Goal: Information Seeking & Learning: Stay updated

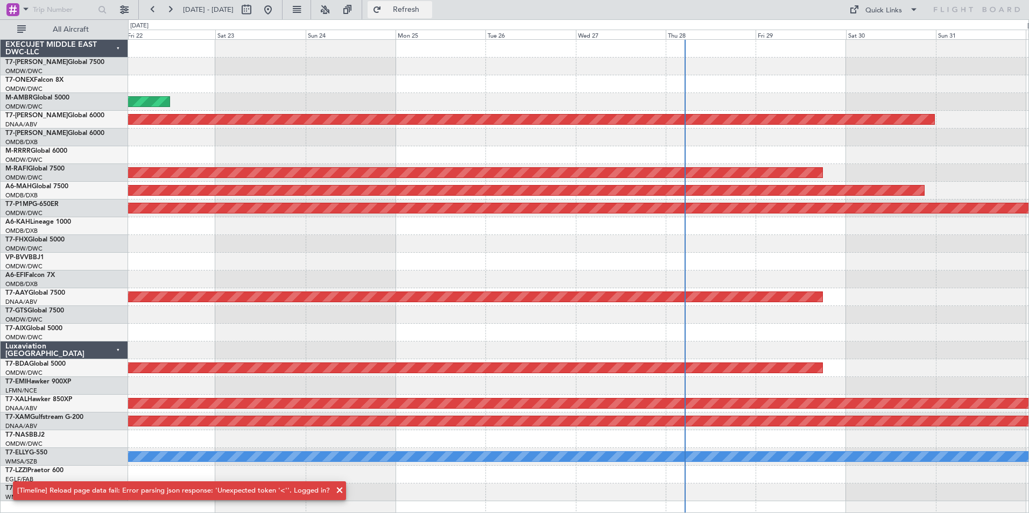
click at [429, 6] on span "Refresh" at bounding box center [406, 10] width 45 height 8
click at [179, 139] on div at bounding box center [578, 138] width 900 height 18
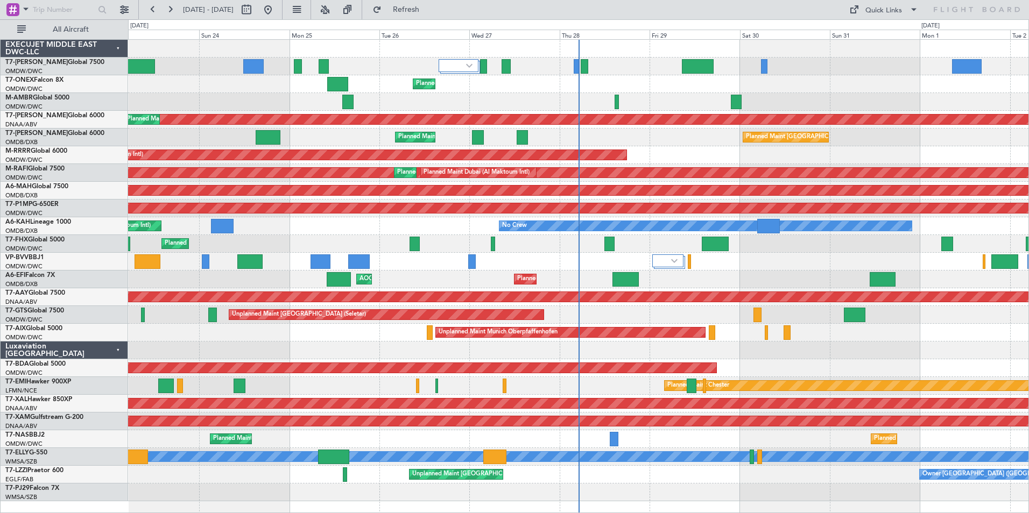
click at [176, 91] on div "Planned Maint Dubai (Al Maktoum Intl)" at bounding box center [578, 84] width 900 height 18
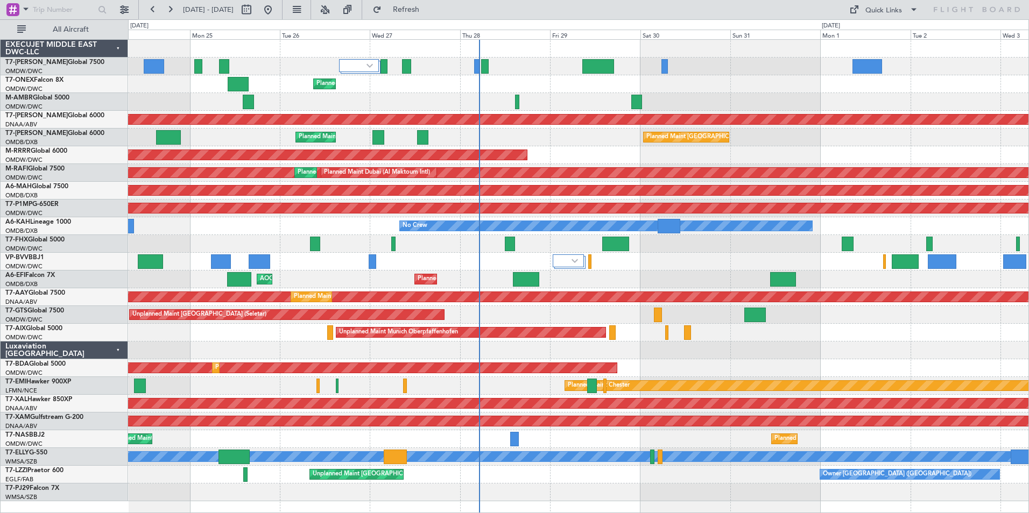
click at [546, 93] on div "Planned Maint Dubai (Al Maktoum Intl) Planned Maint [GEOGRAPHIC_DATA] (Al Makto…" at bounding box center [578, 271] width 900 height 462
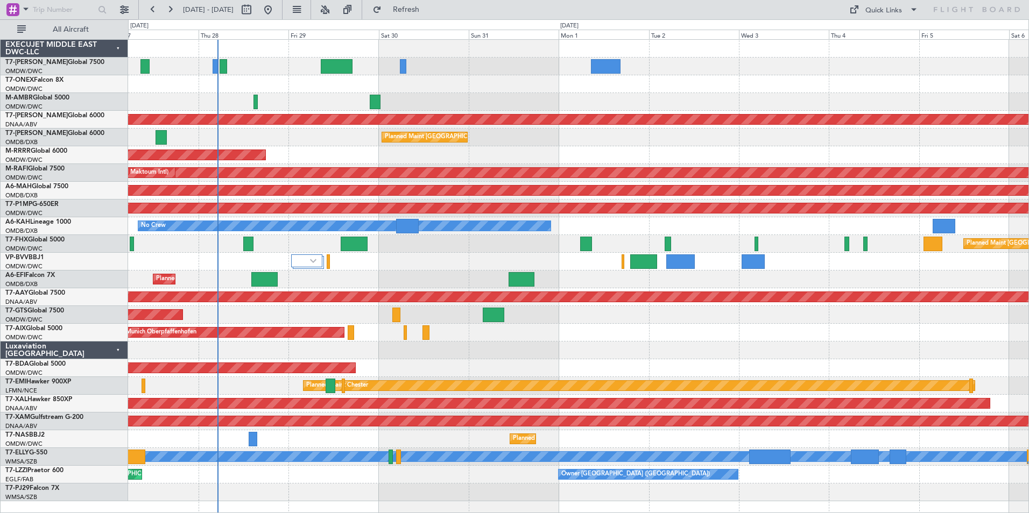
click at [479, 100] on div "Planned Maint Dubai (Al Maktoum Intl) Unplanned Maint [GEOGRAPHIC_DATA] (Al Mak…" at bounding box center [578, 271] width 900 height 462
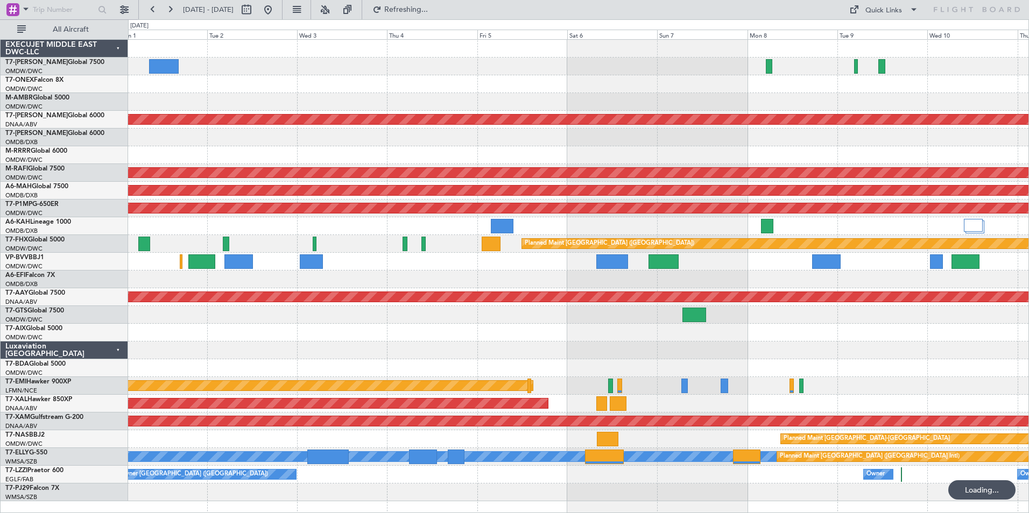
click at [270, 72] on div at bounding box center [578, 67] width 900 height 18
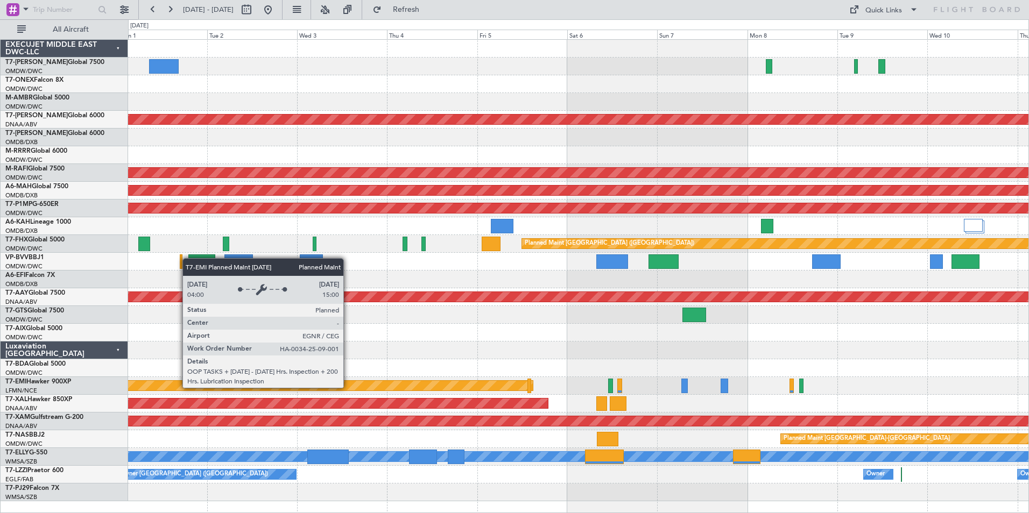
click at [348, 387] on div "Planned Maint Chester" at bounding box center [197, 386] width 671 height 10
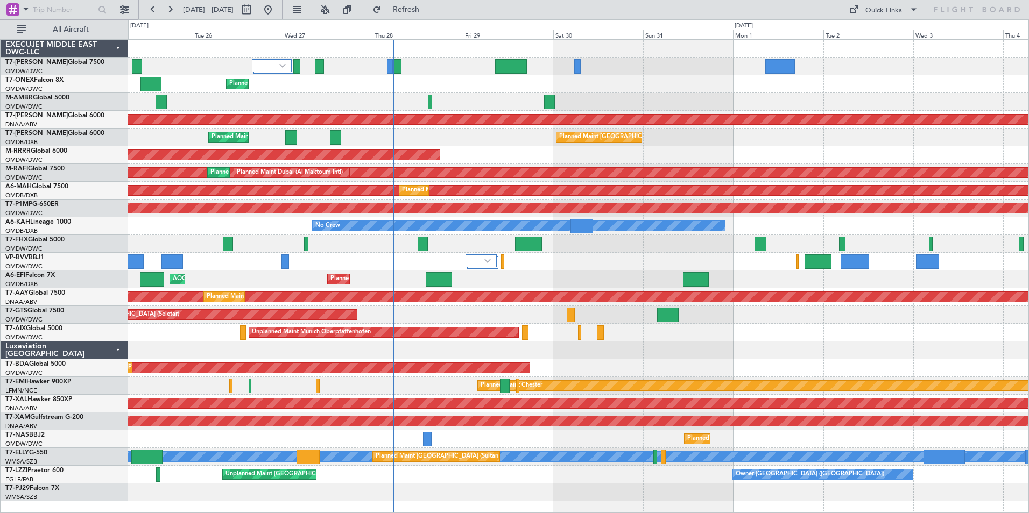
click at [851, 370] on div "Planned Maint Dubai (Al Maktoum Intl) Planned Maint [GEOGRAPHIC_DATA] (Al Makto…" at bounding box center [578, 368] width 900 height 18
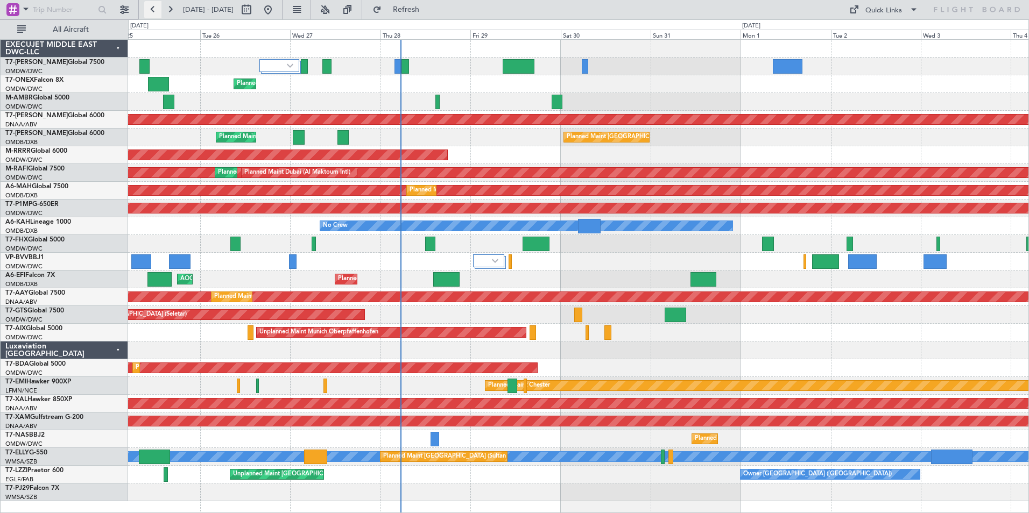
click at [151, 8] on button at bounding box center [152, 9] width 17 height 17
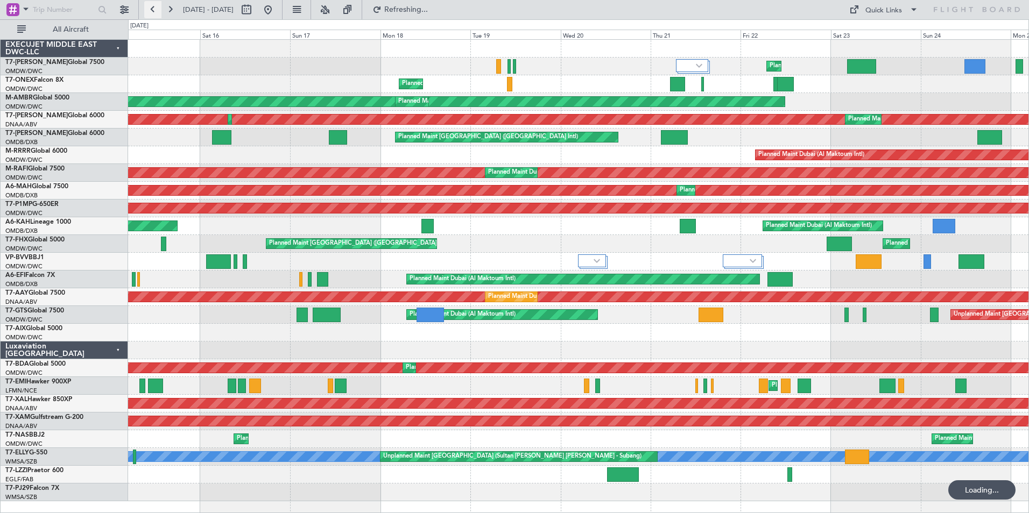
click at [151, 8] on button at bounding box center [152, 9] width 17 height 17
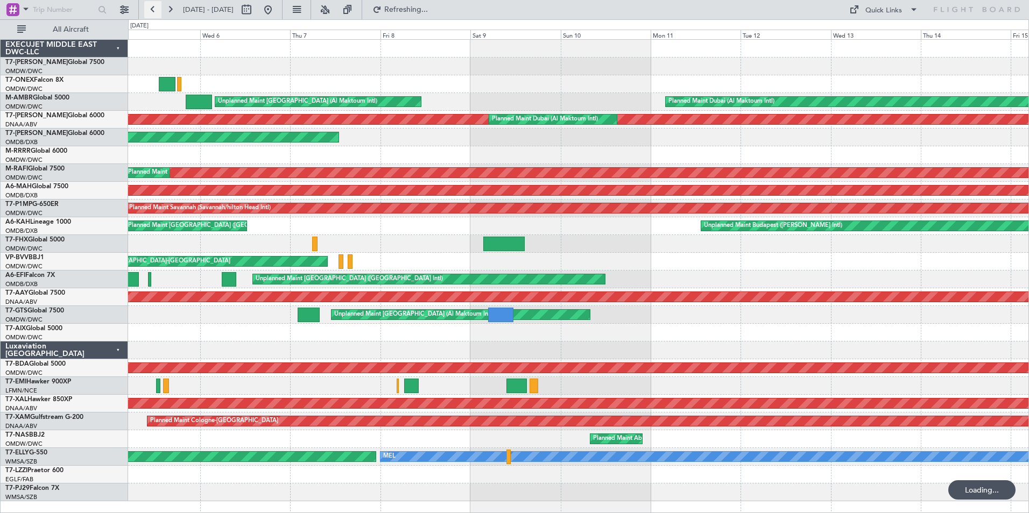
click at [151, 8] on button at bounding box center [152, 9] width 17 height 17
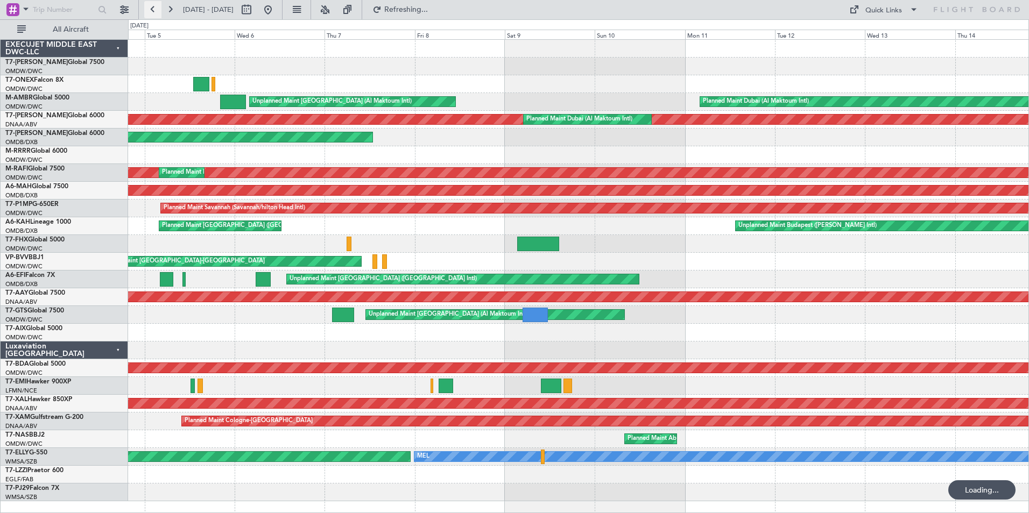
click at [151, 8] on button at bounding box center [152, 9] width 17 height 17
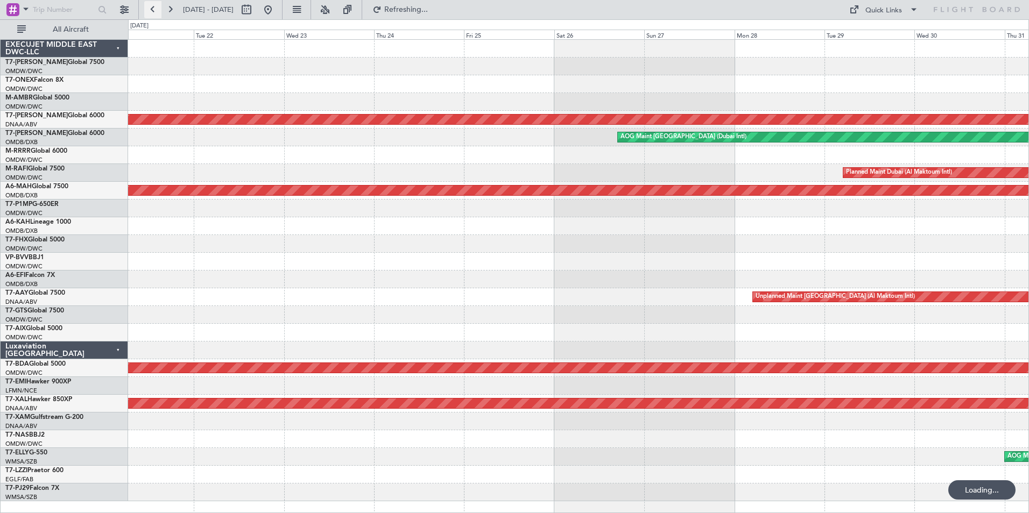
click at [151, 8] on button at bounding box center [152, 9] width 17 height 17
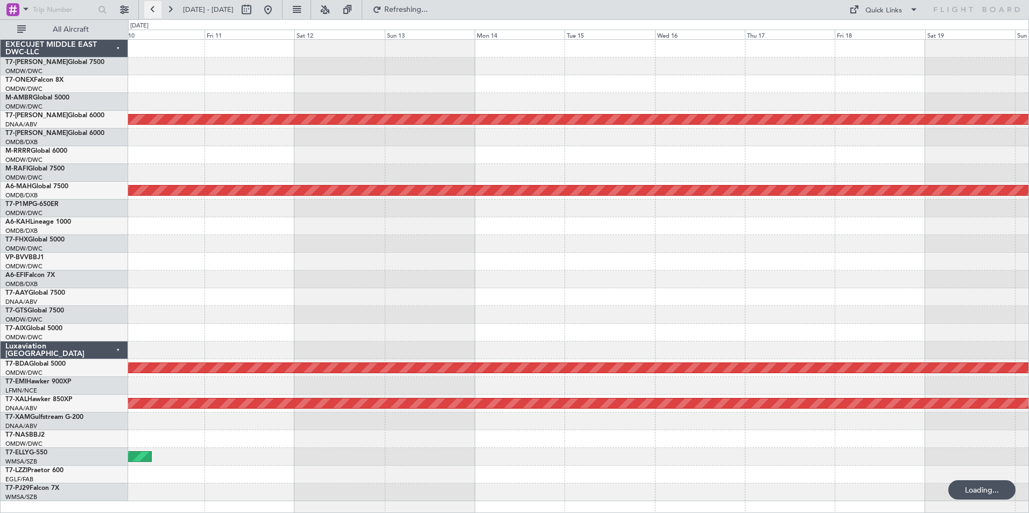
click at [151, 8] on button at bounding box center [152, 9] width 17 height 17
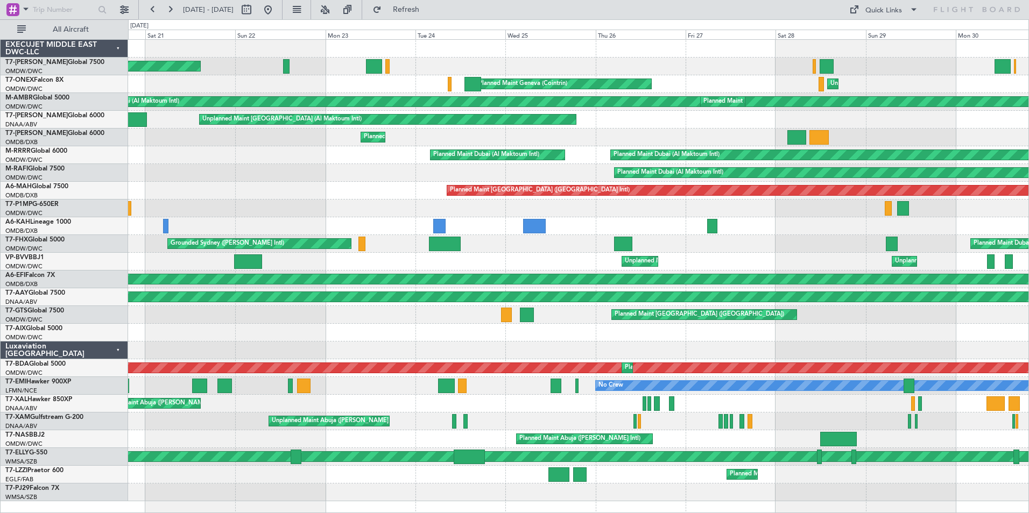
click at [795, 360] on div "Planned Maint Dubai (Al Maktoum Intl) Planned Maint Geneva ([GEOGRAPHIC_DATA]) …" at bounding box center [578, 271] width 900 height 462
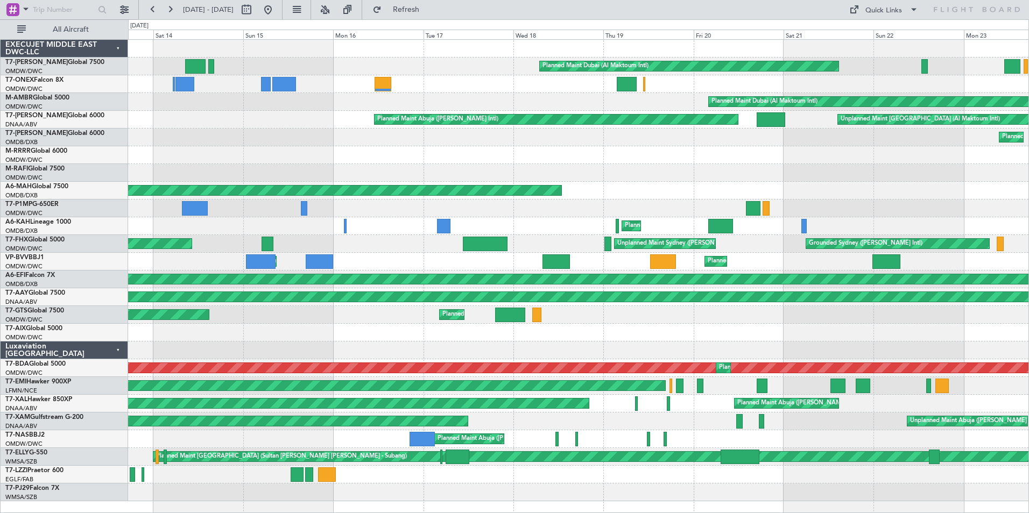
click at [1028, 257] on html "[DATE] - [DATE] Refresh Quick Links All Aircraft Planned Maint [GEOGRAPHIC_DATA…" at bounding box center [514, 256] width 1029 height 513
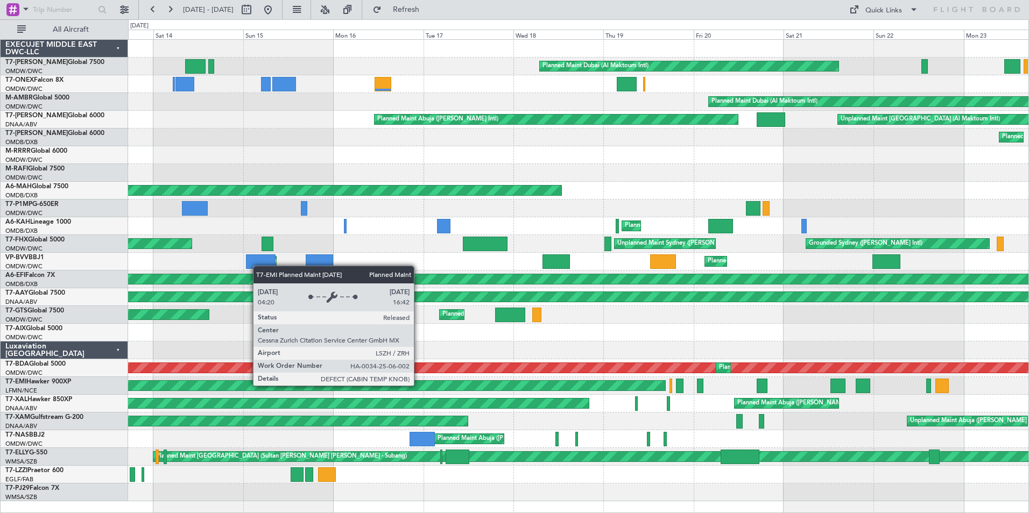
click at [419, 385] on div "Planned Maint [GEOGRAPHIC_DATA]" at bounding box center [327, 386] width 676 height 10
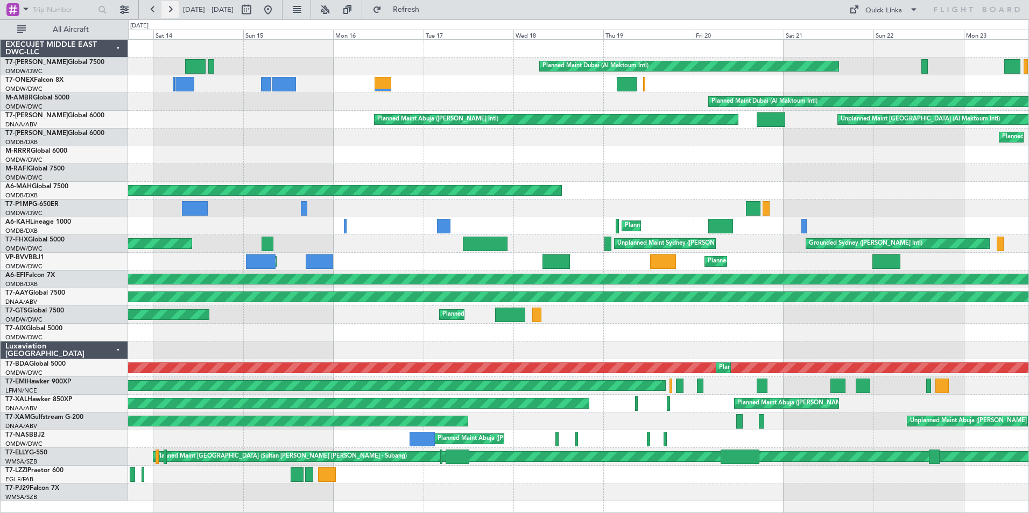
click at [167, 9] on button at bounding box center [169, 9] width 17 height 17
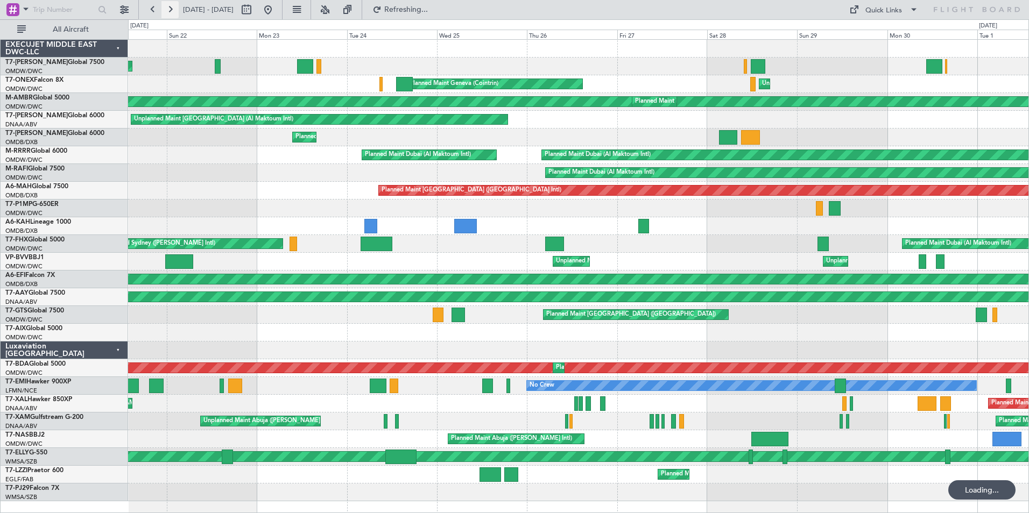
click at [167, 9] on button at bounding box center [169, 9] width 17 height 17
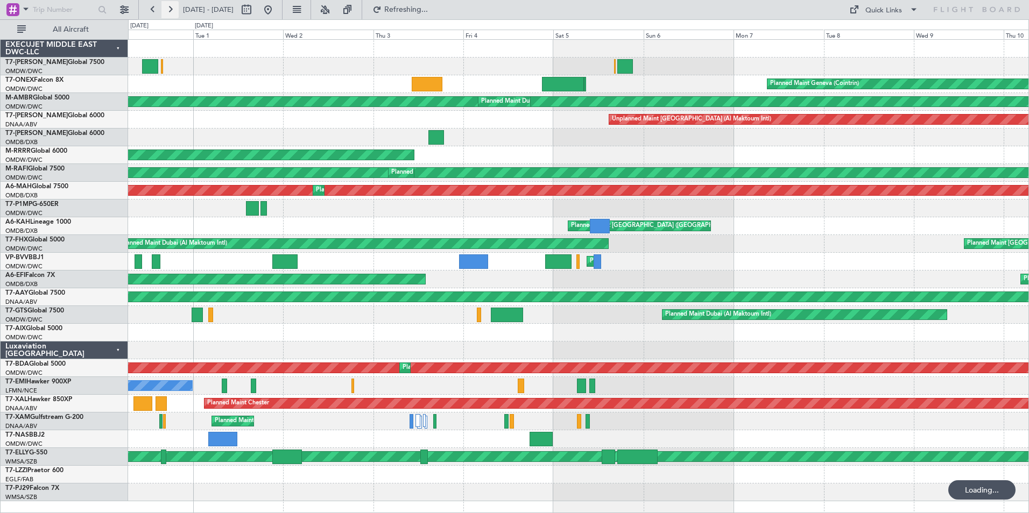
click at [167, 9] on button at bounding box center [169, 9] width 17 height 17
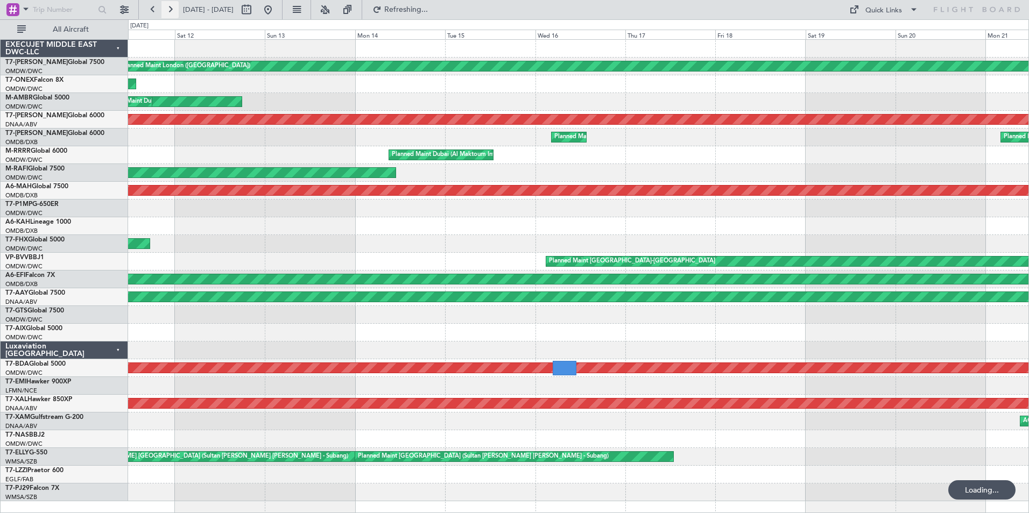
click at [167, 9] on button at bounding box center [169, 9] width 17 height 17
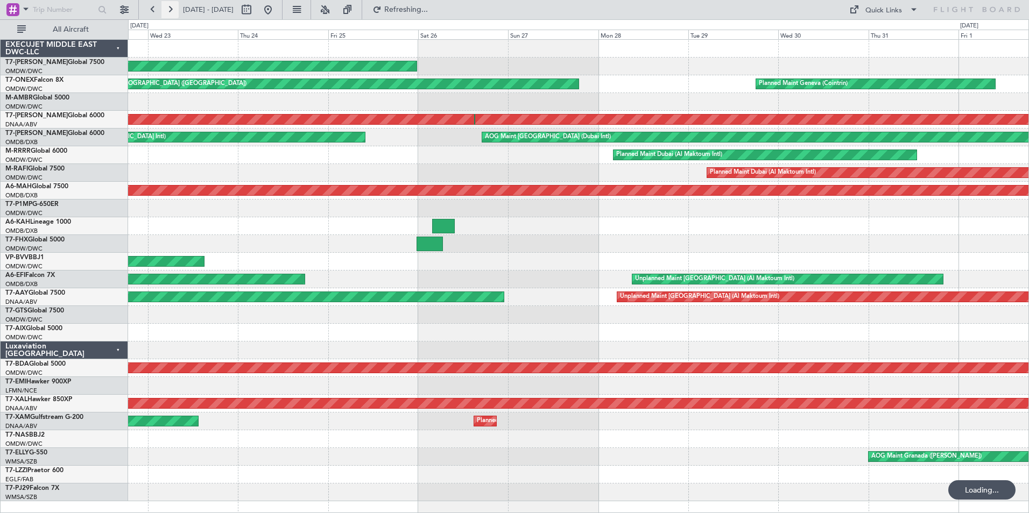
click at [167, 9] on button at bounding box center [169, 9] width 17 height 17
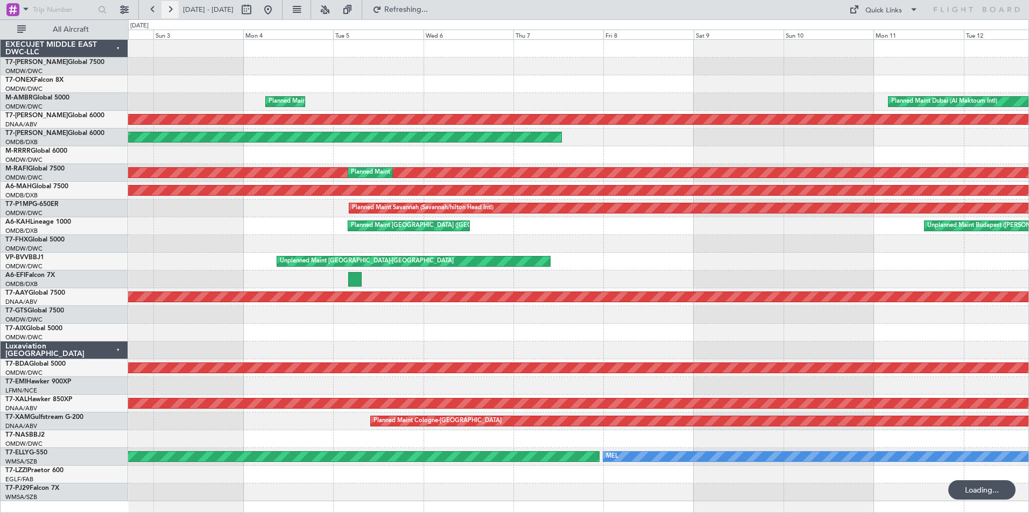
click at [167, 9] on button at bounding box center [169, 9] width 17 height 17
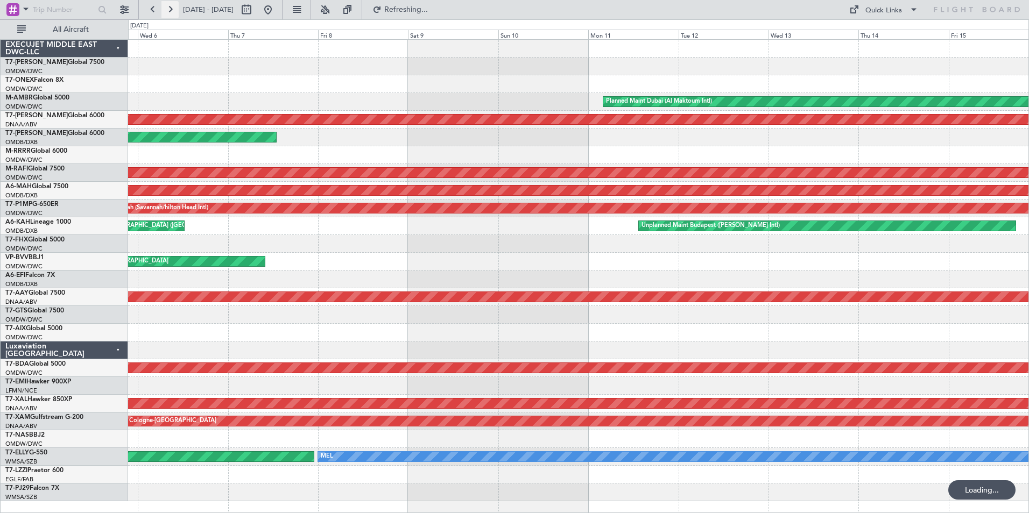
click at [167, 9] on button at bounding box center [169, 9] width 17 height 17
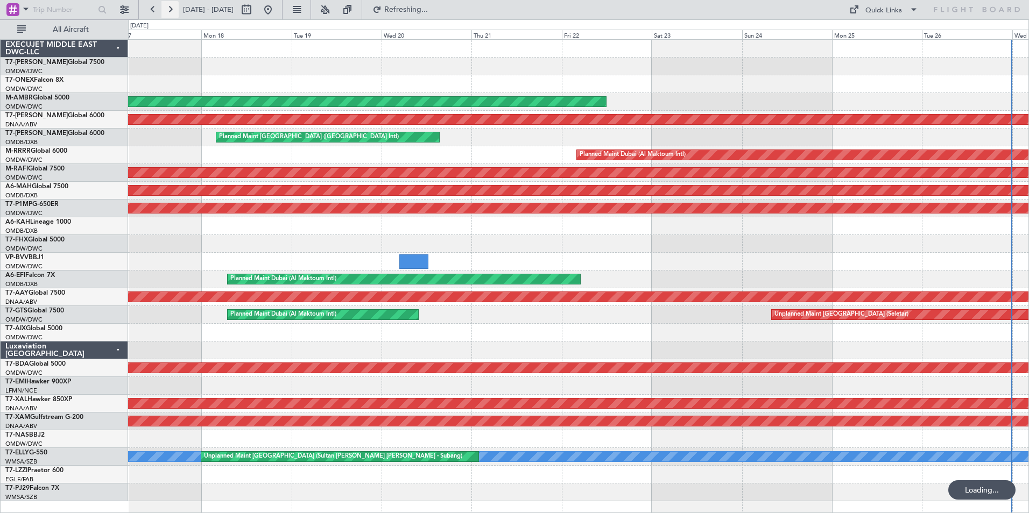
click at [167, 9] on button at bounding box center [169, 9] width 17 height 17
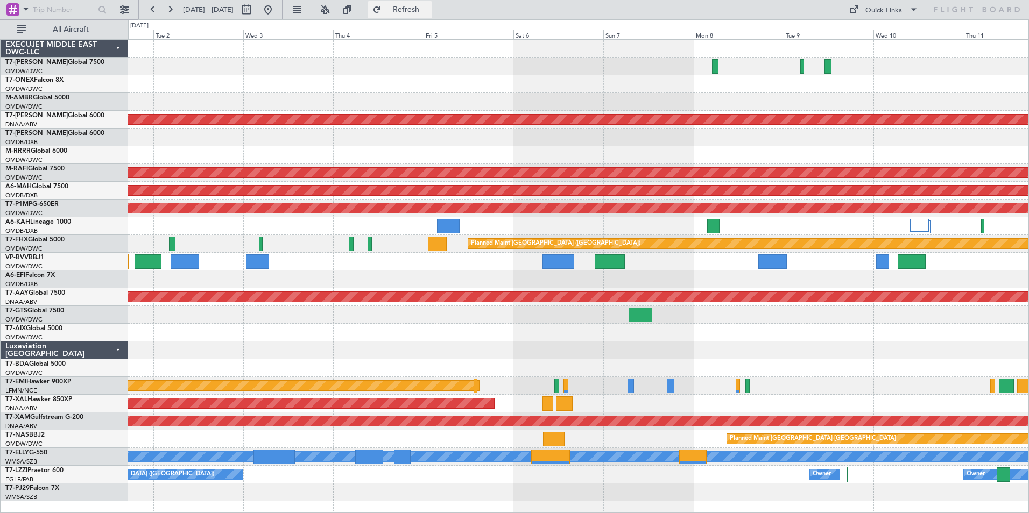
click at [432, 3] on button "Refresh" at bounding box center [400, 9] width 65 height 17
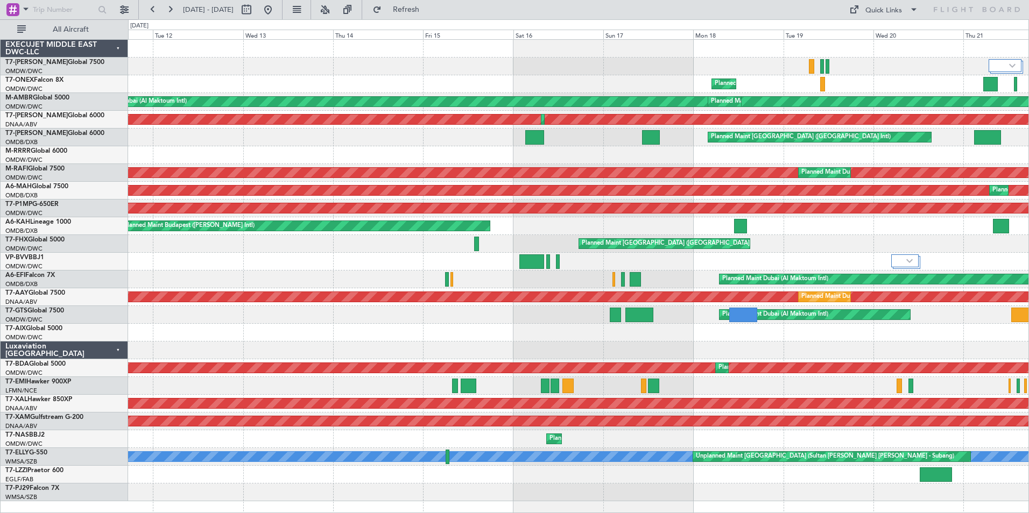
click at [1028, 65] on html "[DATE] - [DATE] Refresh Quick Links All Aircraft Planned Maint [GEOGRAPHIC_DATA…" at bounding box center [514, 256] width 1029 height 513
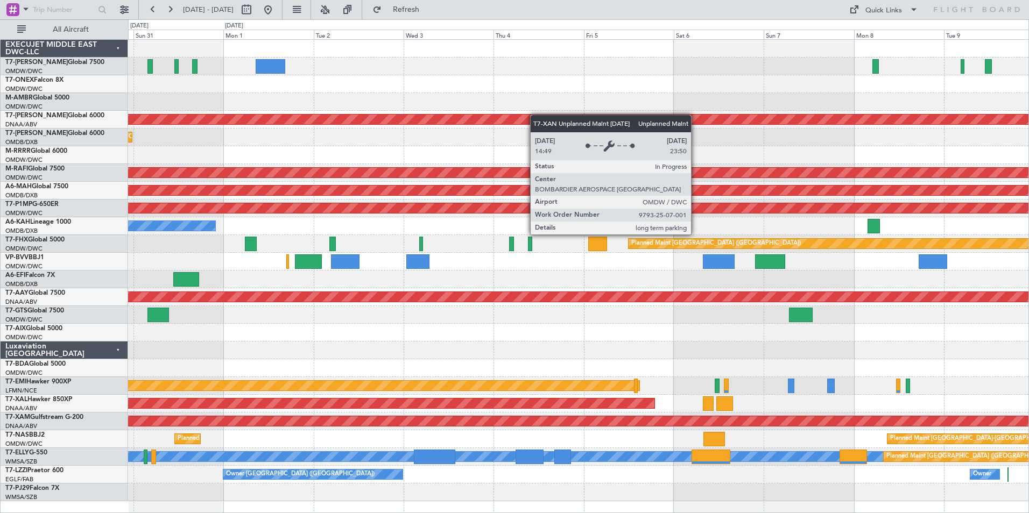
click at [445, 122] on div "Unplanned Maint [GEOGRAPHIC_DATA] (Al Maktoum Intl) Planned Maint [GEOGRAPHIC_D…" at bounding box center [578, 271] width 900 height 462
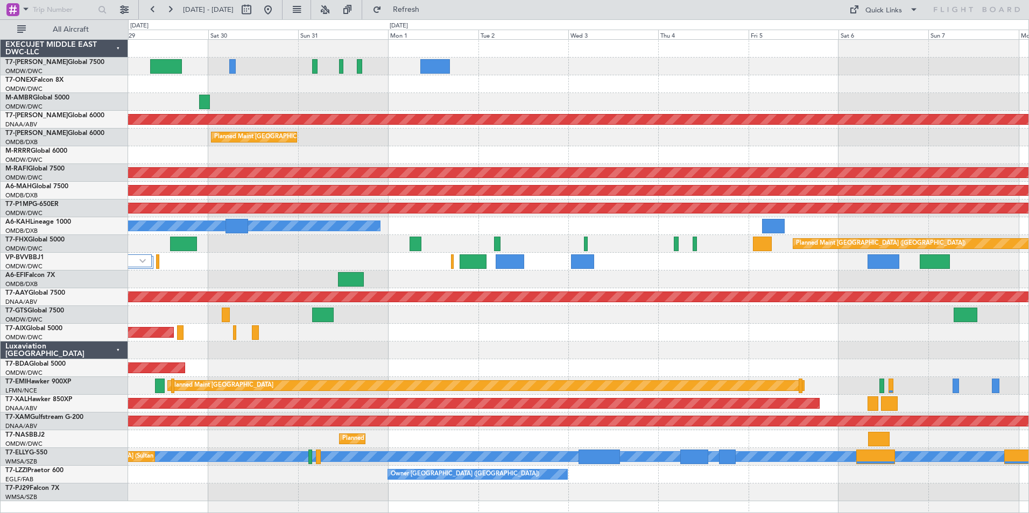
click at [358, 91] on div "Planned Maint Dubai (Al Maktoum Intl)" at bounding box center [578, 84] width 900 height 18
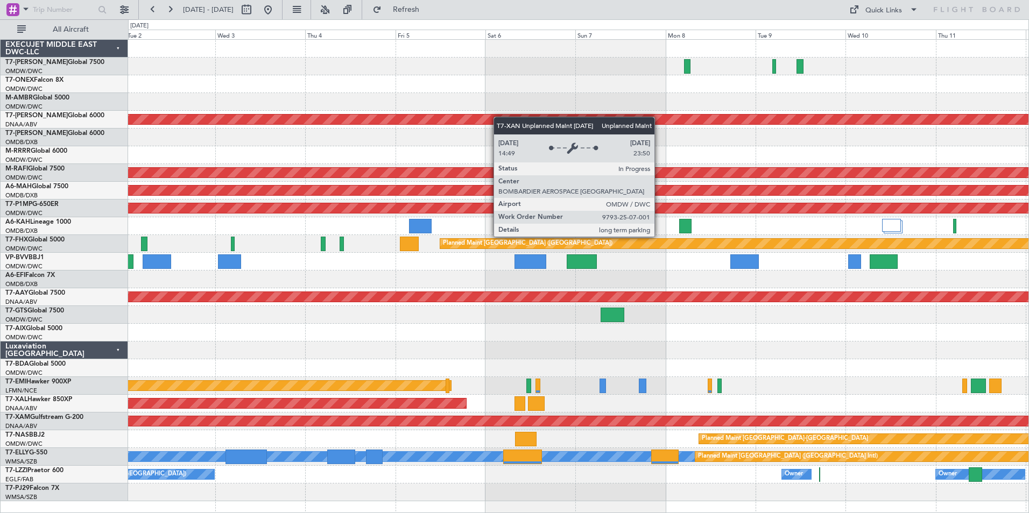
click at [386, 121] on div "Unplanned Maint [GEOGRAPHIC_DATA] (Al Maktoum Intl) Planned Maint [GEOGRAPHIC_D…" at bounding box center [578, 271] width 900 height 462
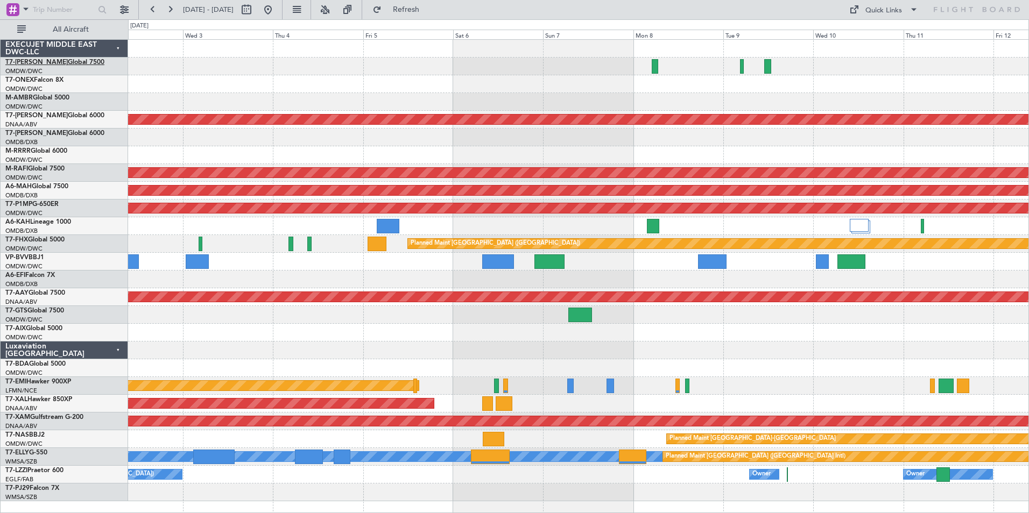
click at [43, 61] on link "T7-AYA Global 7500" at bounding box center [54, 62] width 99 height 6
click at [375, 64] on div at bounding box center [578, 67] width 900 height 18
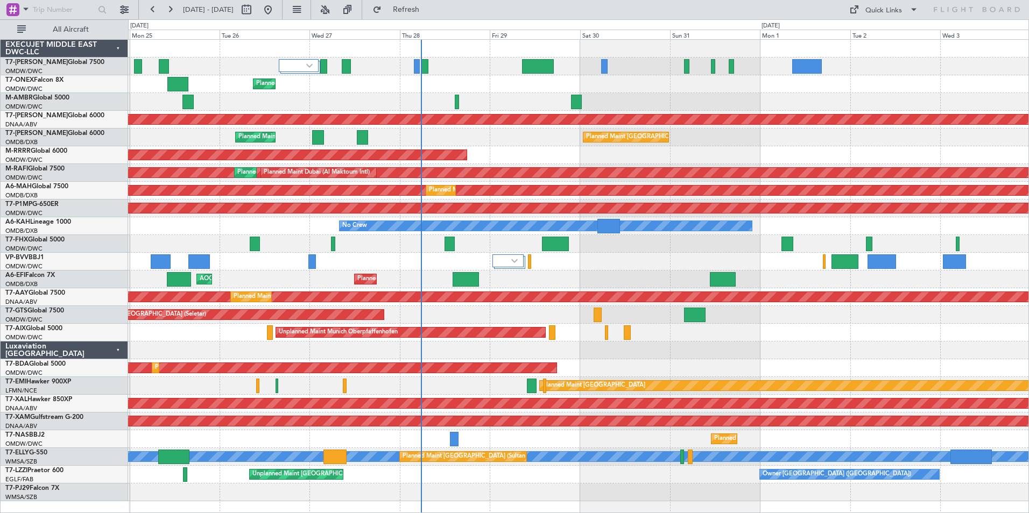
click at [460, 110] on div "Planned Maint Dubai (Al Maktoum Intl) Planned Maint [GEOGRAPHIC_DATA] (Al Makto…" at bounding box center [578, 271] width 900 height 462
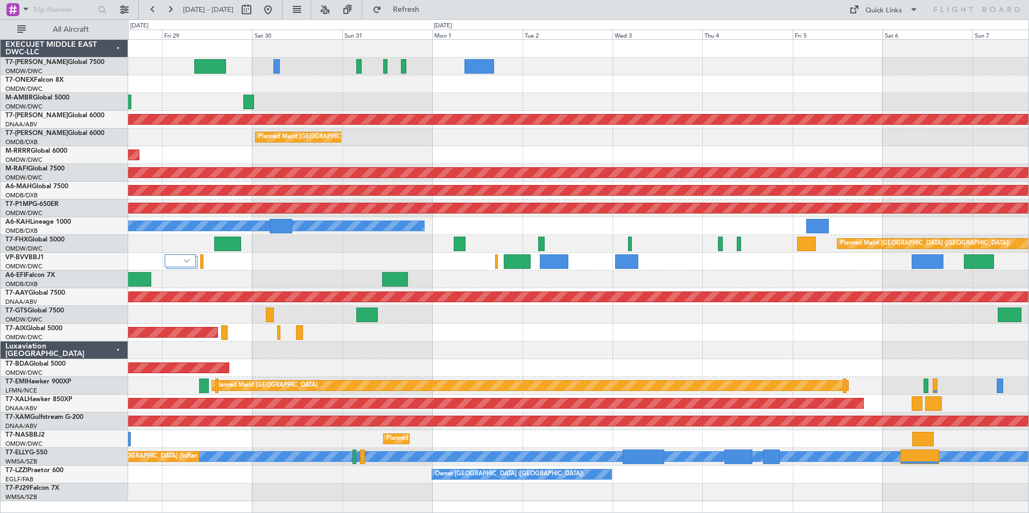
click at [379, 109] on div "Planned Maint Dubai (Al Maktoum Intl) Unplanned Maint [GEOGRAPHIC_DATA] (Al Mak…" at bounding box center [578, 271] width 900 height 462
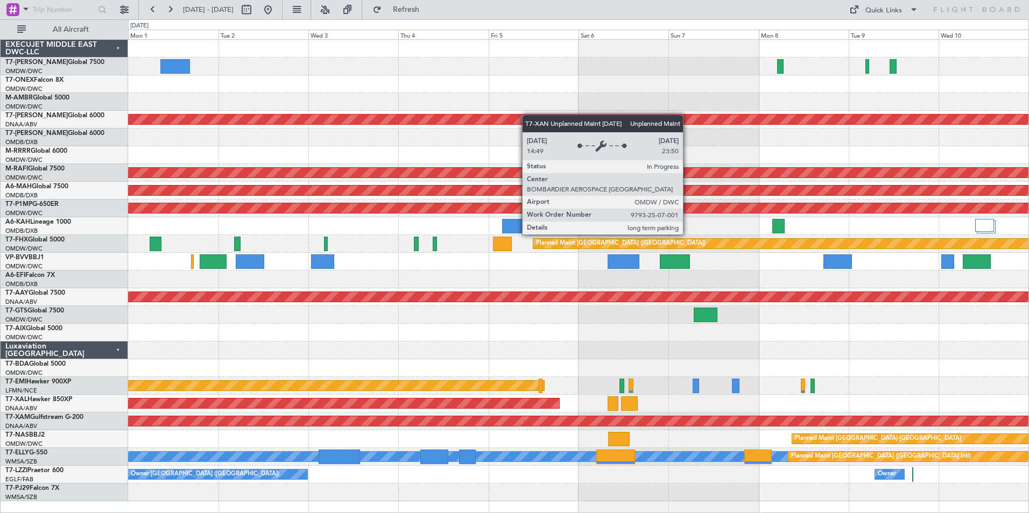
click at [478, 121] on div "Unplanned Maint [GEOGRAPHIC_DATA] (Al Maktoum Intl) Planned Maint [GEOGRAPHIC_D…" at bounding box center [578, 271] width 900 height 462
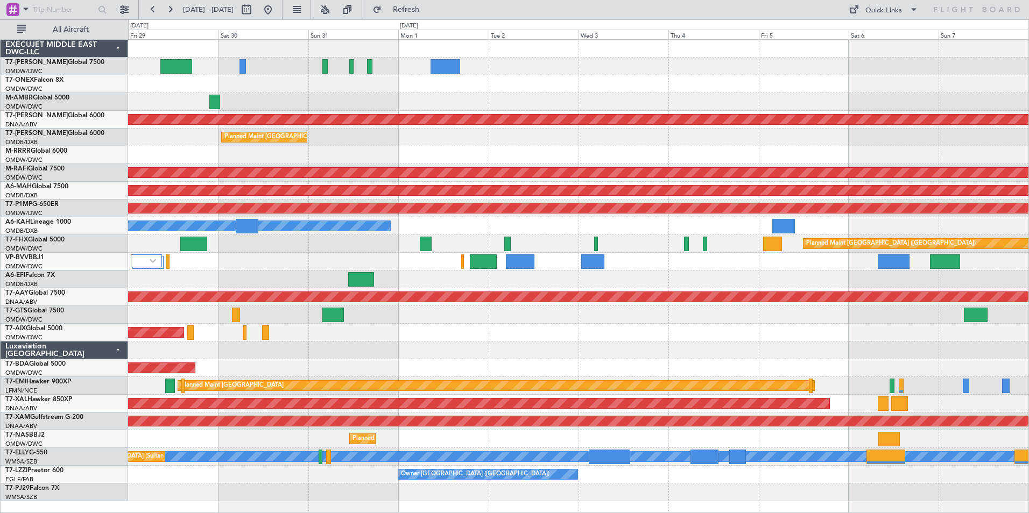
click at [474, 98] on div "Planned Maint Dubai (Al Maktoum Intl) Unplanned Maint [GEOGRAPHIC_DATA] (Al Mak…" at bounding box center [578, 271] width 900 height 462
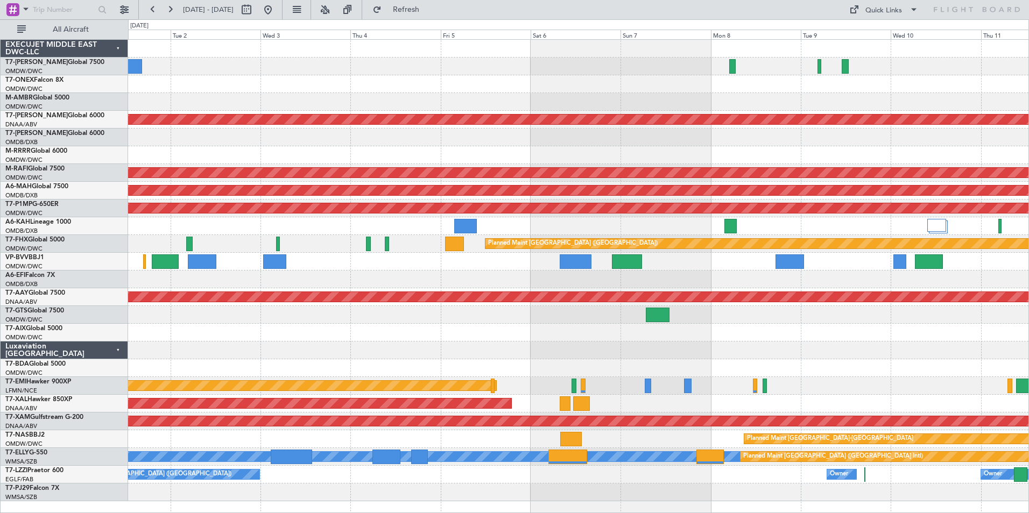
click at [328, 93] on div "Unplanned Maint [GEOGRAPHIC_DATA] (Al Maktoum Intl) Planned Maint [GEOGRAPHIC_D…" at bounding box center [578, 271] width 900 height 462
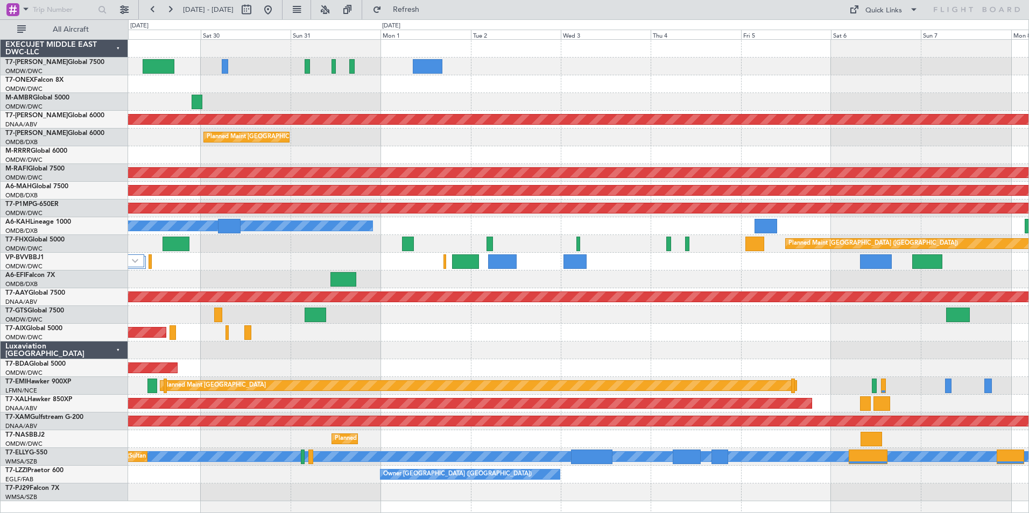
click at [504, 76] on div "Unplanned Maint [GEOGRAPHIC_DATA] (Al Maktoum Intl) Planned Maint [GEOGRAPHIC_D…" at bounding box center [578, 271] width 900 height 462
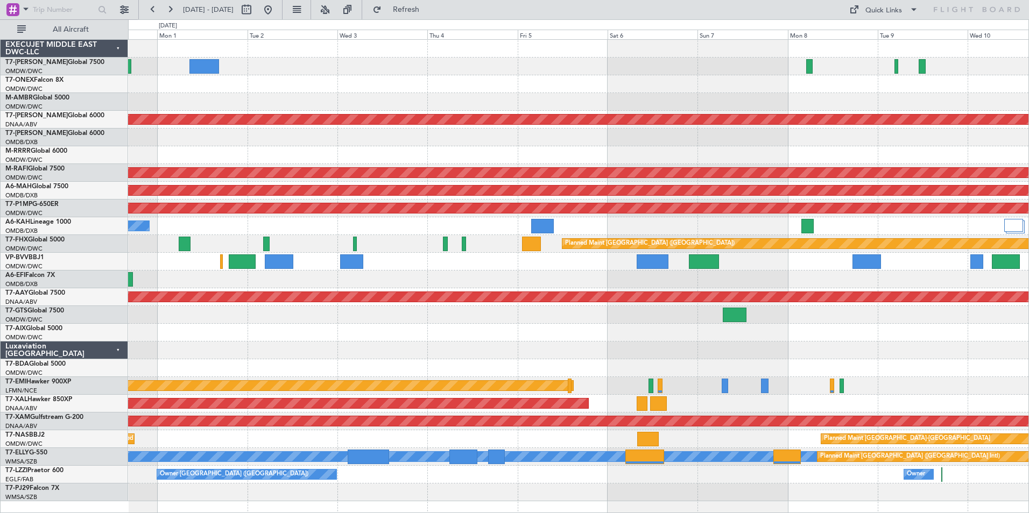
click at [438, 101] on div "Unplanned Maint [GEOGRAPHIC_DATA] (Al Maktoum Intl) Planned Maint [GEOGRAPHIC_D…" at bounding box center [578, 271] width 900 height 462
